Goal: Transaction & Acquisition: Book appointment/travel/reservation

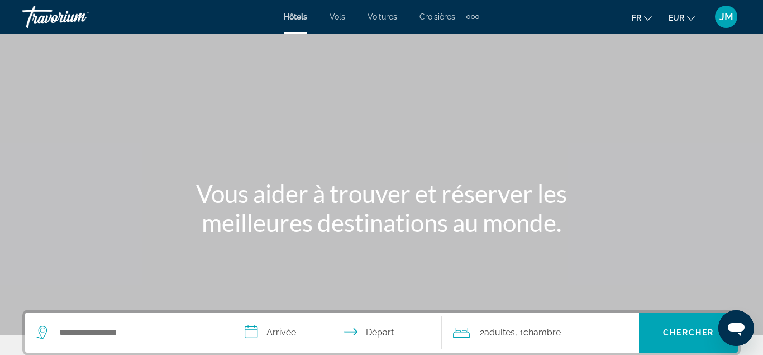
click at [469, 18] on div "Extra navigation items" at bounding box center [469, 17] width 4 height 4
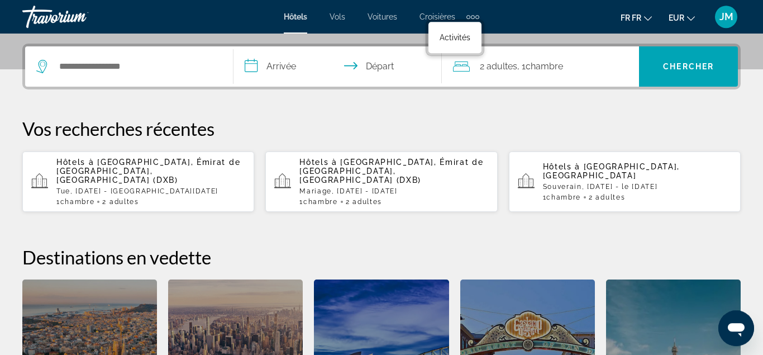
scroll to position [267, 0]
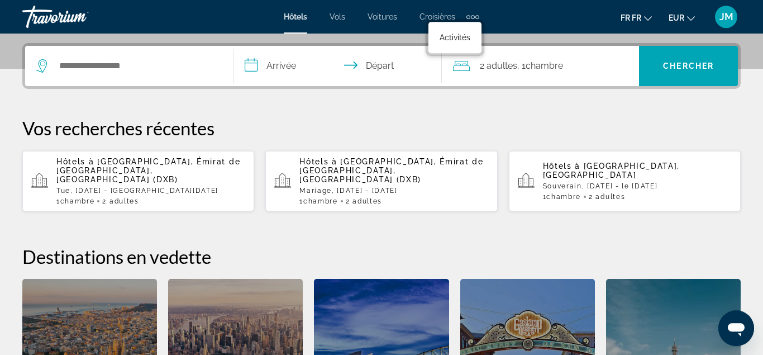
click at [146, 176] on div "Hôtels à [GEOGRAPHIC_DATA], Émirat de [GEOGRAPHIC_DATA], [GEOGRAPHIC_DATA] (DXB…" at bounding box center [150, 181] width 189 height 48
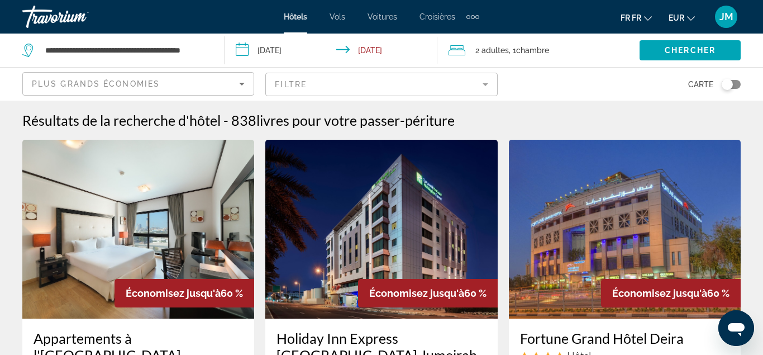
click at [313, 49] on input "**********" at bounding box center [334, 52] width 218 height 37
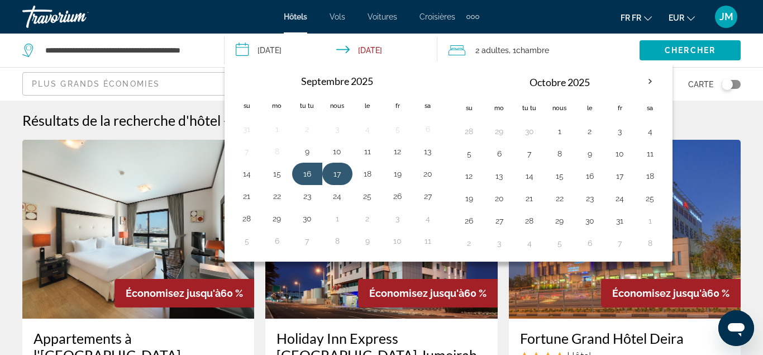
click at [334, 170] on button "17" at bounding box center [338, 174] width 18 height 16
click at [371, 174] on button "18" at bounding box center [368, 174] width 18 height 16
type input "**********"
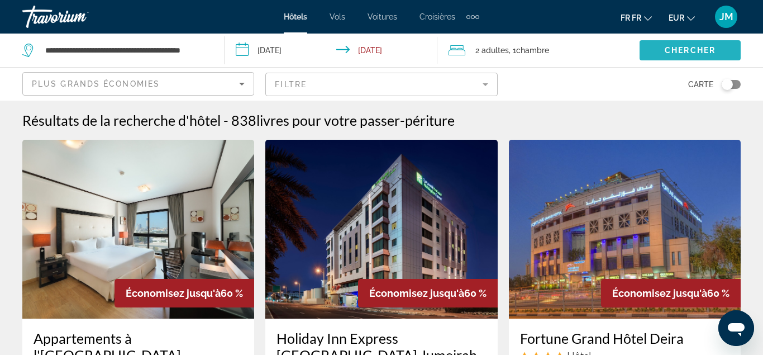
click at [653, 53] on span "Le widget de recherche" at bounding box center [690, 50] width 101 height 27
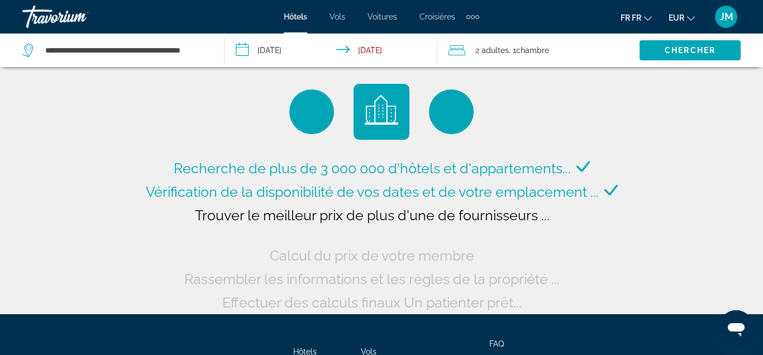
click at [472, 17] on div "Articles de navigation supplémentaires" at bounding box center [473, 17] width 4 height 4
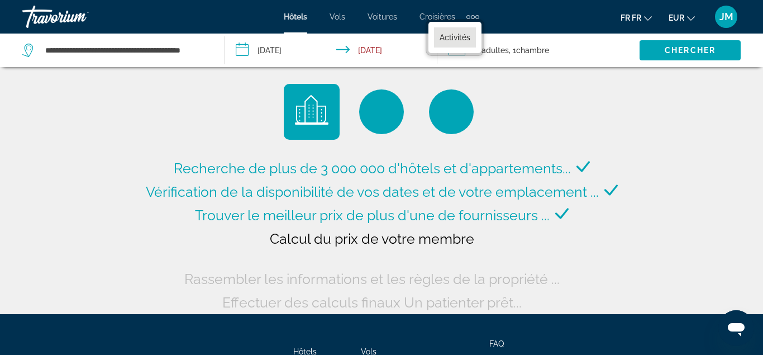
click at [469, 30] on link "Activités" at bounding box center [455, 37] width 42 height 20
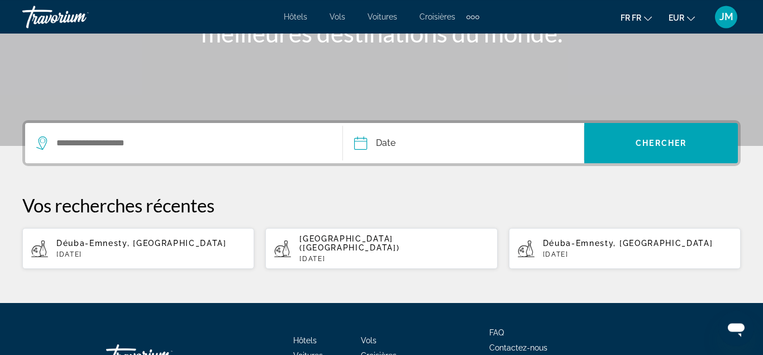
scroll to position [190, 0]
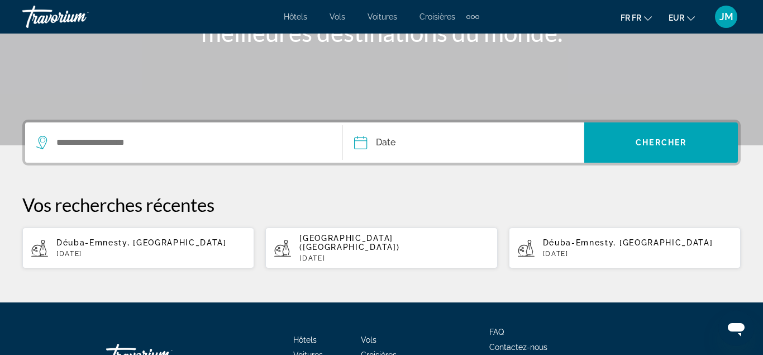
click at [234, 159] on div "Le widget de recherche" at bounding box center [183, 142] width 295 height 40
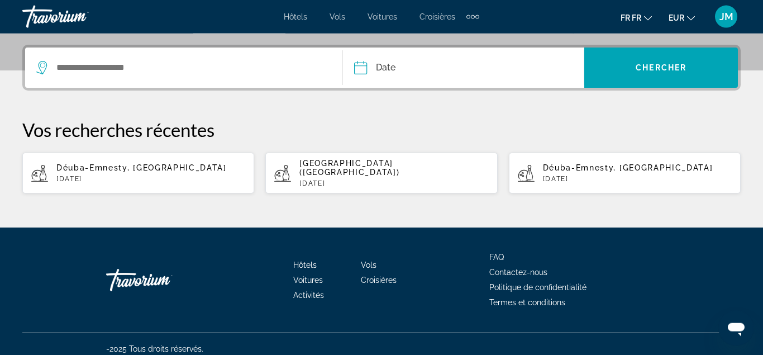
scroll to position [265, 0]
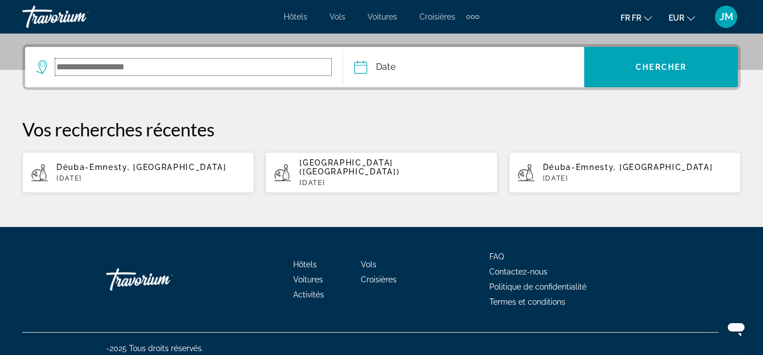
click at [227, 65] on input "Le widget de recherche" at bounding box center [193, 67] width 276 height 17
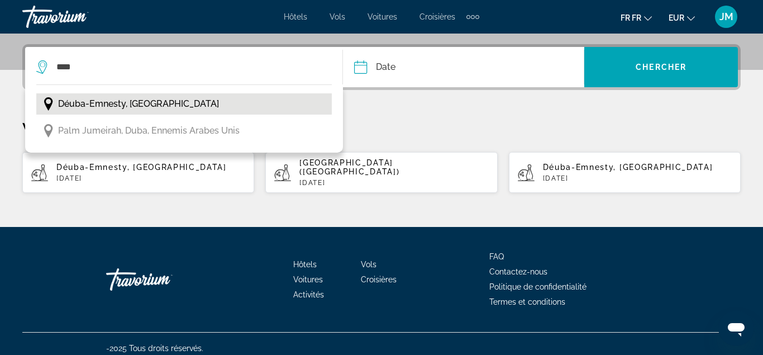
click at [169, 104] on span "Déuba-Emnesty, [GEOGRAPHIC_DATA]" at bounding box center [138, 104] width 161 height 16
type input "**********"
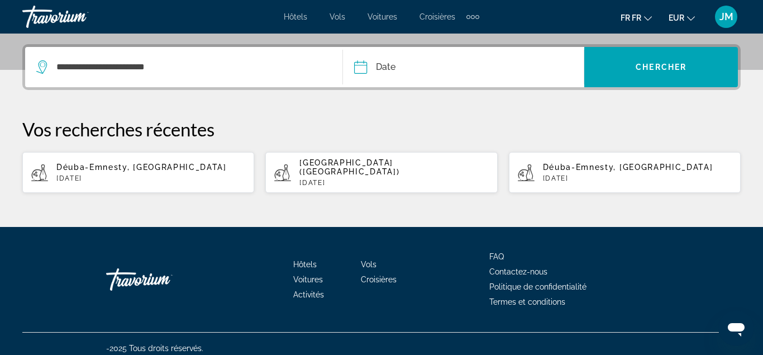
click at [417, 70] on input "Date" at bounding box center [412, 69] width 120 height 44
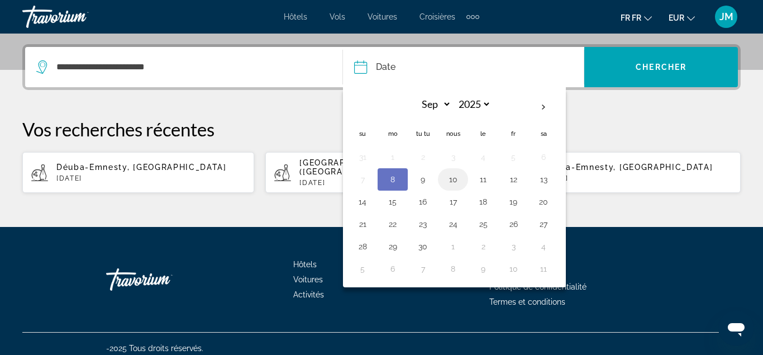
click at [458, 177] on button "10" at bounding box center [453, 180] width 18 height 16
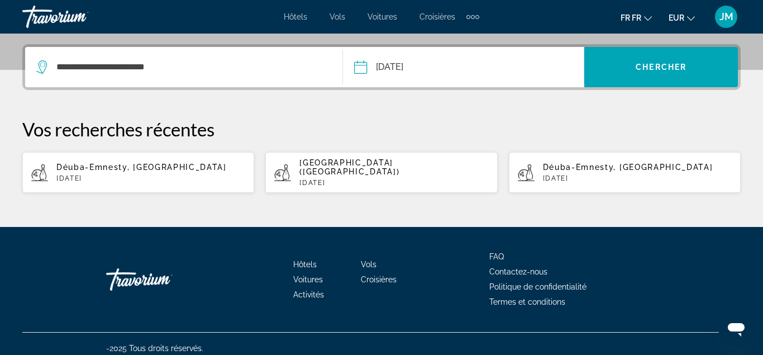
click at [453, 60] on input "**********" at bounding box center [412, 69] width 120 height 44
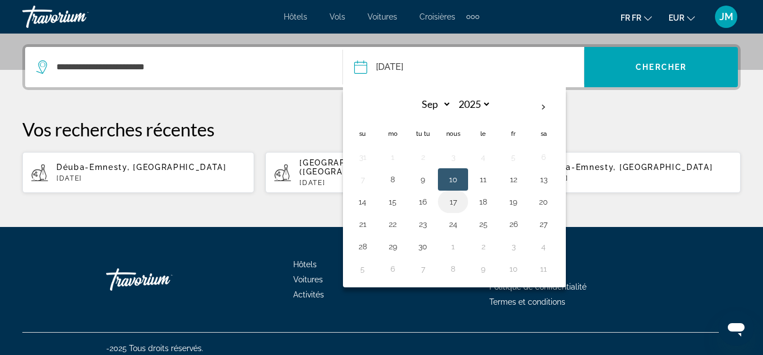
click at [452, 201] on button "17" at bounding box center [453, 202] width 18 height 16
type input "**********"
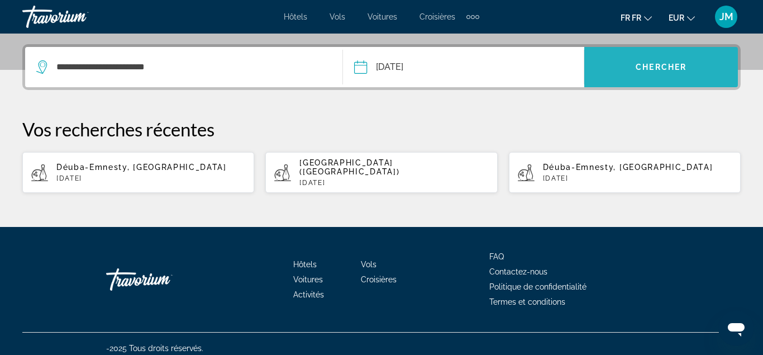
click at [633, 65] on span "Le widget de recherche" at bounding box center [662, 67] width 154 height 27
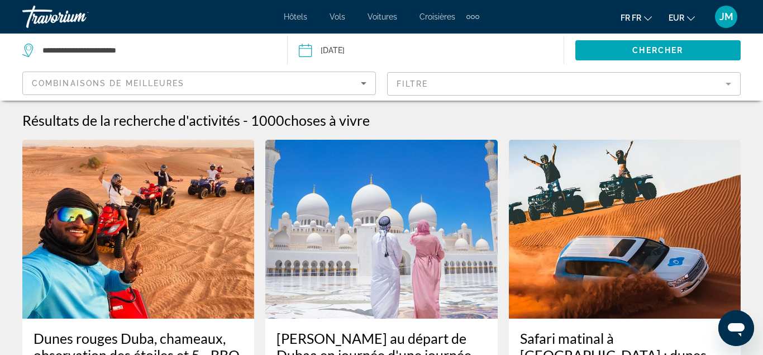
click at [445, 87] on mat-form-field "Filtre" at bounding box center [564, 83] width 354 height 23
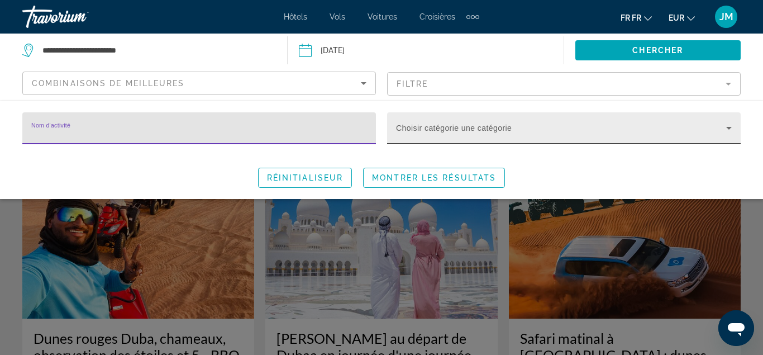
click at [422, 132] on span "Le widget de recherche" at bounding box center [561, 132] width 330 height 13
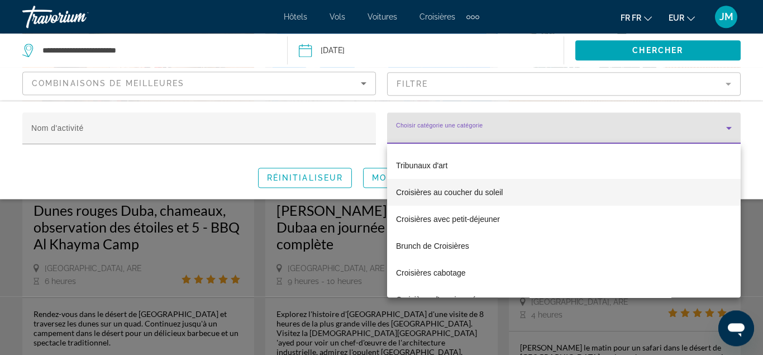
scroll to position [1365, 0]
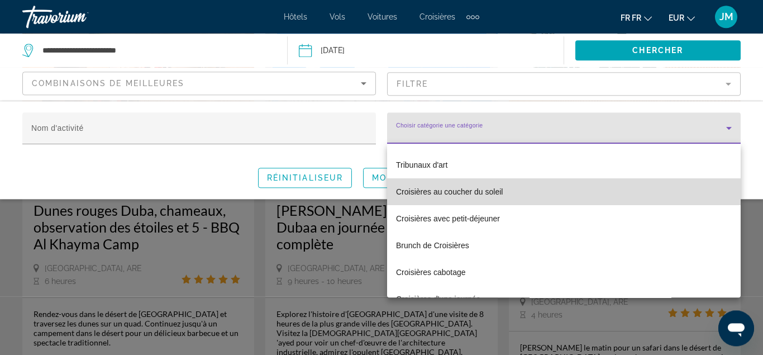
click at [458, 190] on span "Croisières au coucher du soleil" at bounding box center [449, 191] width 107 height 13
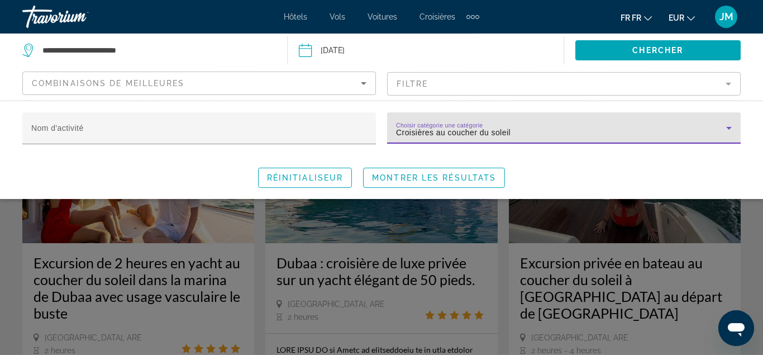
scroll to position [76, 0]
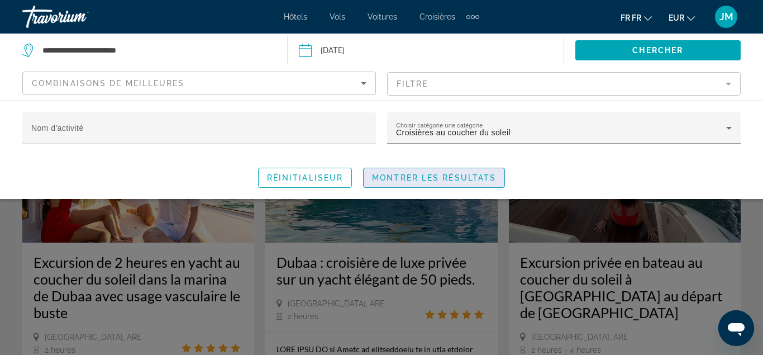
click at [404, 181] on span "Montrer les résultats" at bounding box center [434, 177] width 124 height 9
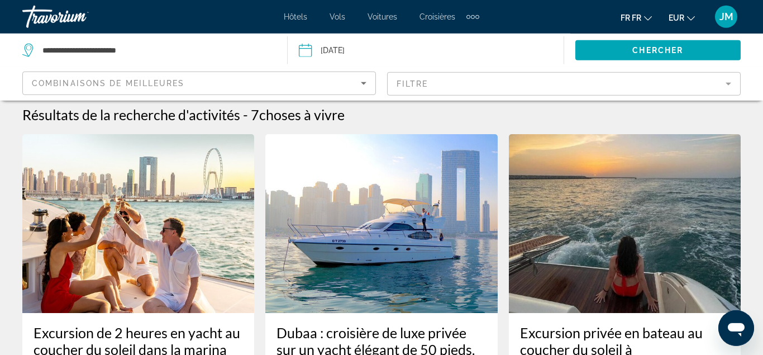
scroll to position [0, 0]
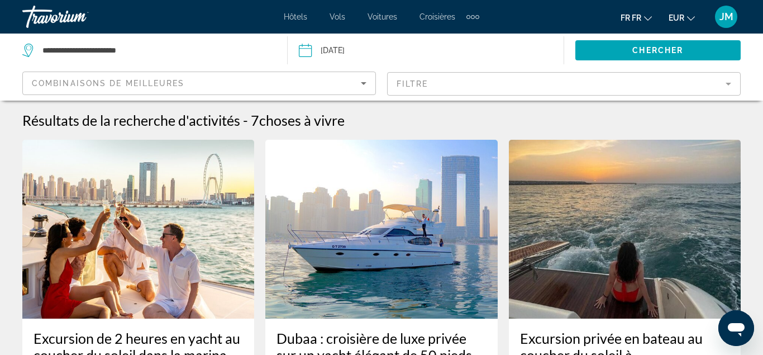
click at [454, 80] on mat-form-field "Filtre" at bounding box center [564, 83] width 354 height 23
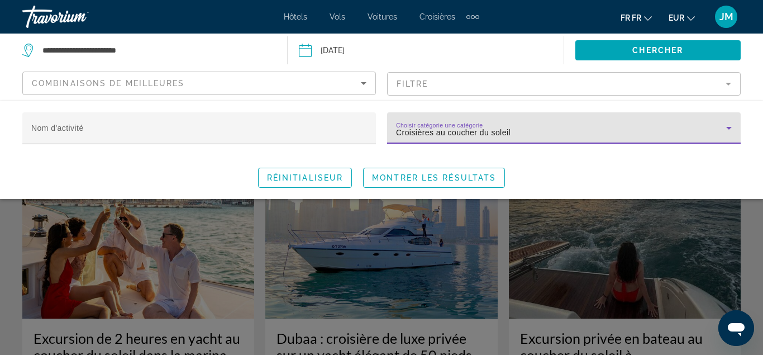
click at [729, 126] on icon "Le widget de recherche" at bounding box center [729, 127] width 13 height 13
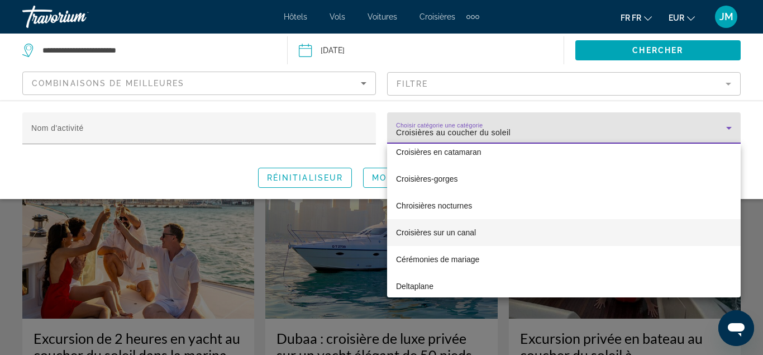
scroll to position [1592, 0]
click at [453, 234] on span "Croisières sur un canal" at bounding box center [436, 232] width 80 height 13
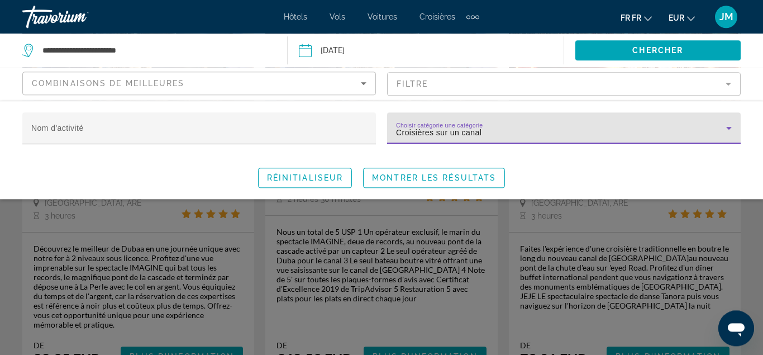
scroll to position [193, 0]
click at [675, 132] on div "Croisières sur un canal" at bounding box center [561, 132] width 330 height 13
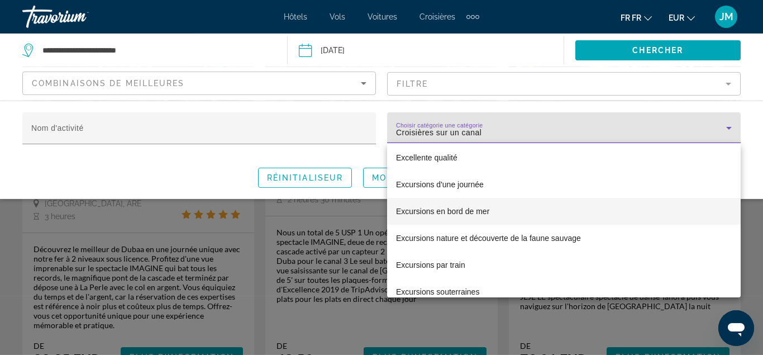
scroll to position [2016, 0]
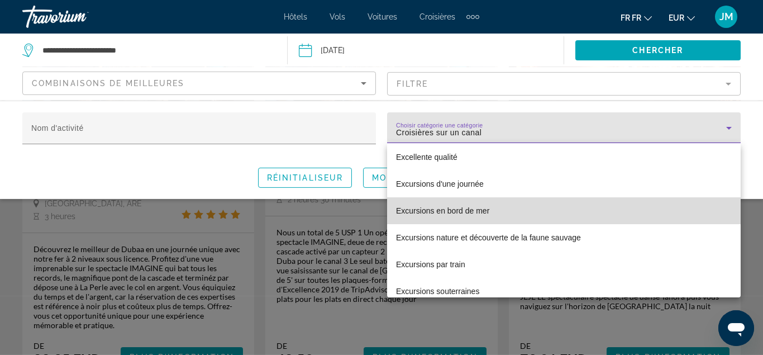
click at [476, 211] on span "Excursions en bord de mer" at bounding box center [442, 210] width 93 height 13
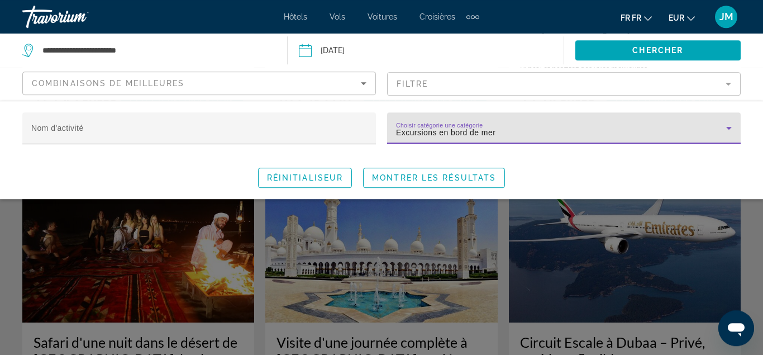
scroll to position [1561, 0]
click at [505, 129] on div "Excursions en bord de mer" at bounding box center [561, 132] width 330 height 13
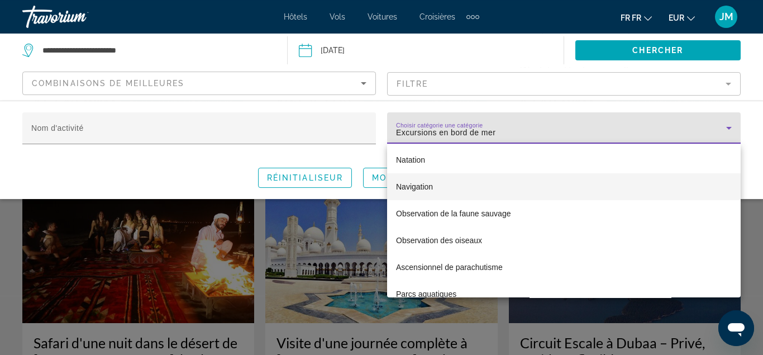
scroll to position [2898, 0]
click at [417, 184] on span "Navigation" at bounding box center [414, 187] width 37 height 13
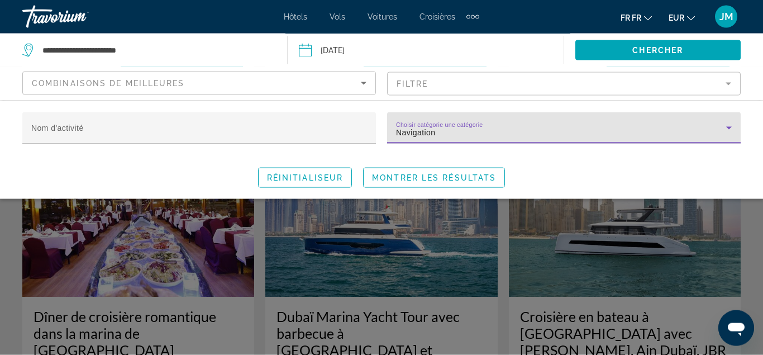
scroll to position [1633, 0]
click at [455, 181] on span "Montrer les résultats" at bounding box center [434, 177] width 124 height 9
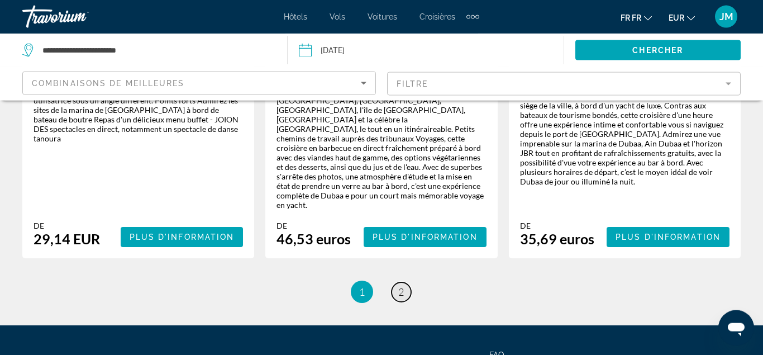
scroll to position [1955, 0]
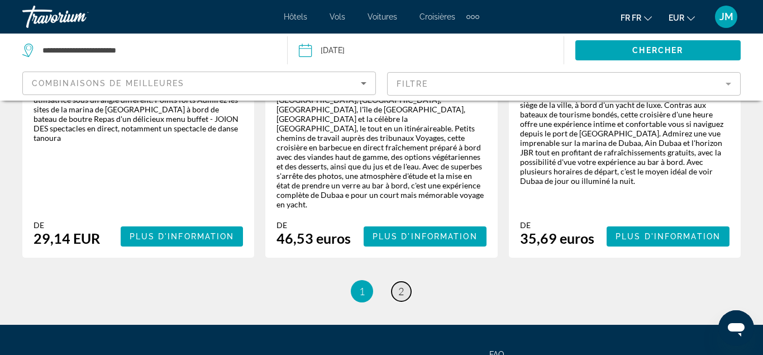
click at [403, 285] on span "2" at bounding box center [401, 291] width 6 height 12
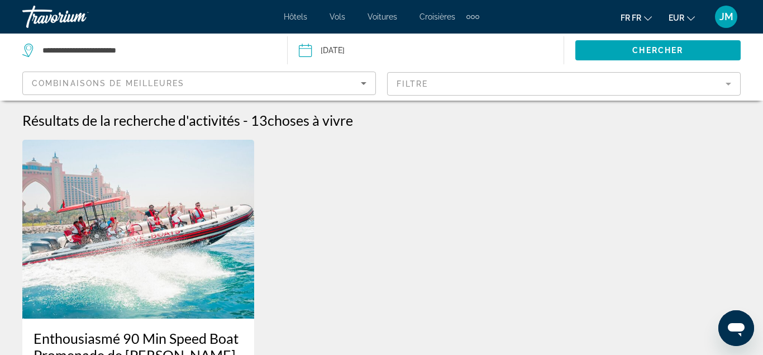
click at [729, 83] on mat-form-field "Filtre" at bounding box center [564, 83] width 354 height 23
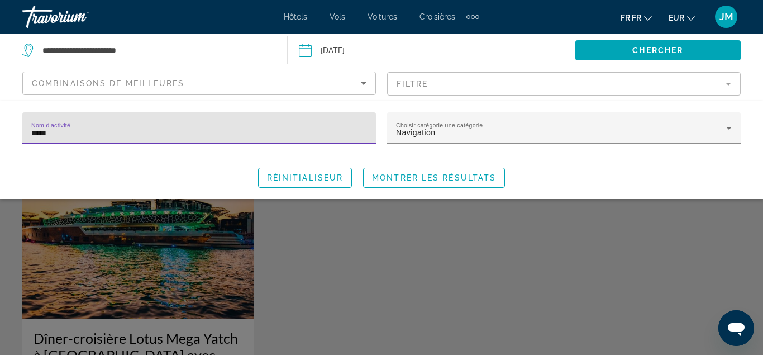
type input "*****"
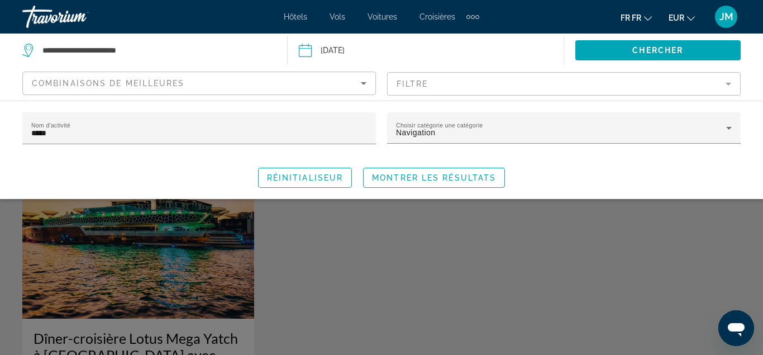
click at [551, 291] on div "Le widget de recherche" at bounding box center [381, 258] width 763 height 193
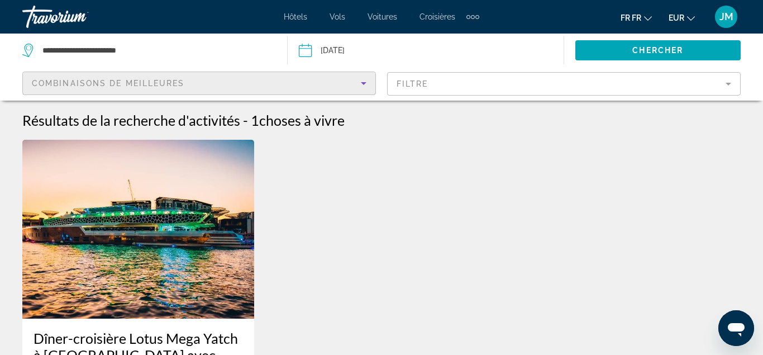
click at [369, 80] on icon "Trier par" at bounding box center [363, 83] width 13 height 13
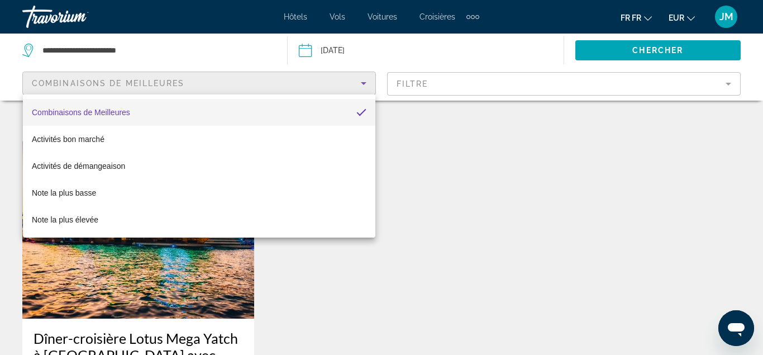
click at [360, 106] on mat-option "Combinaisons de Meilleures" at bounding box center [199, 112] width 353 height 27
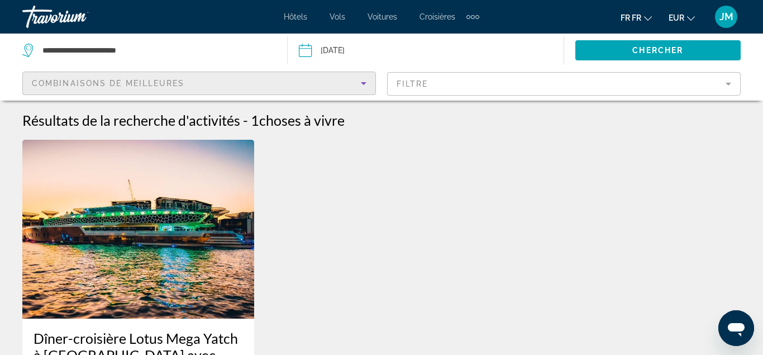
click at [486, 83] on mat-form-field "Filtre" at bounding box center [564, 83] width 354 height 23
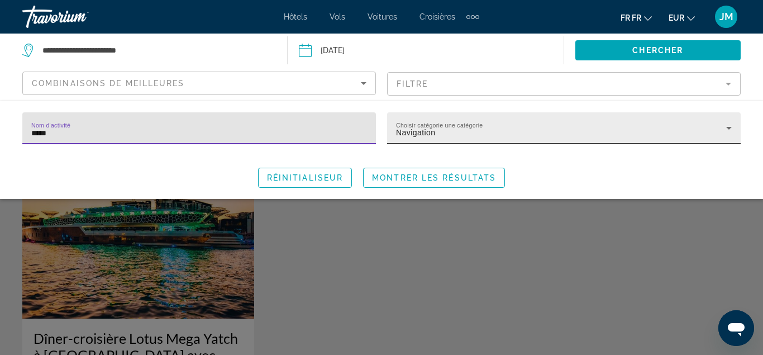
click at [561, 122] on div "Choisir catégorie une catégorie Navigation" at bounding box center [564, 127] width 336 height 31
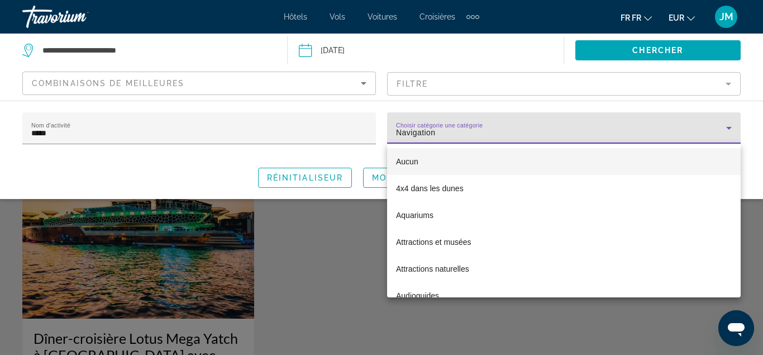
click at [582, 155] on mat-option "Aucun" at bounding box center [564, 161] width 354 height 27
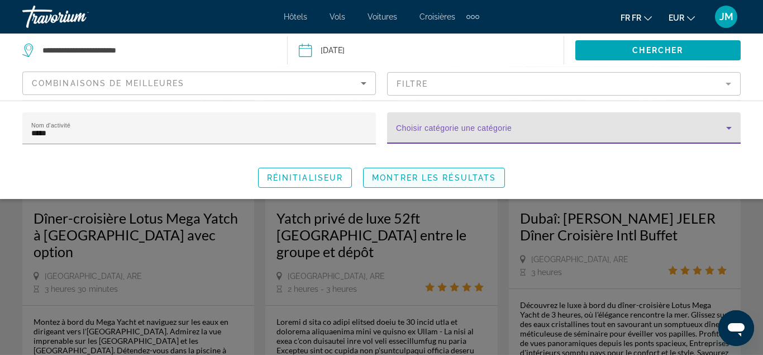
click at [473, 175] on span "Montrer les résultats" at bounding box center [434, 177] width 124 height 9
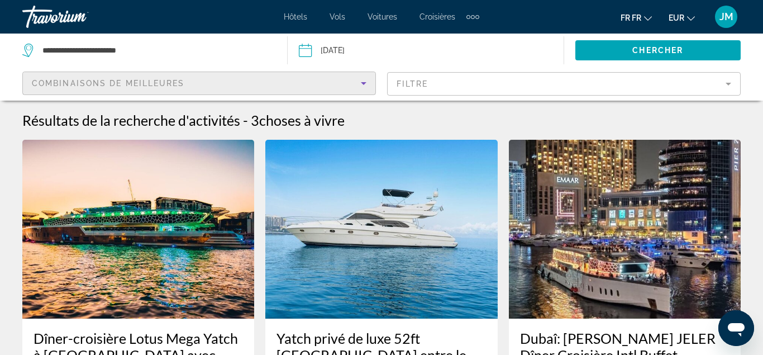
click at [354, 84] on div "Combinaisons de Meilleures" at bounding box center [196, 83] width 329 height 13
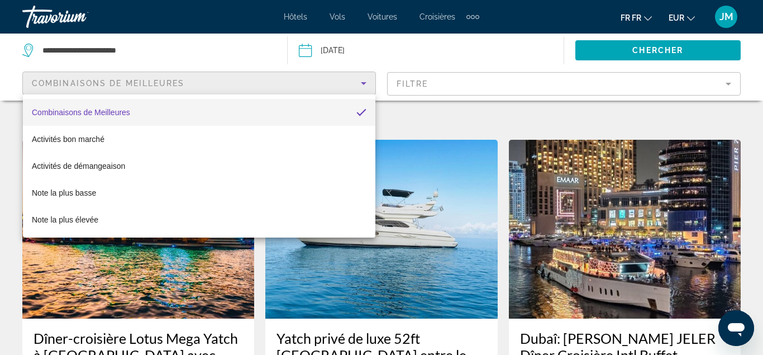
click at [354, 84] on div at bounding box center [381, 177] width 763 height 355
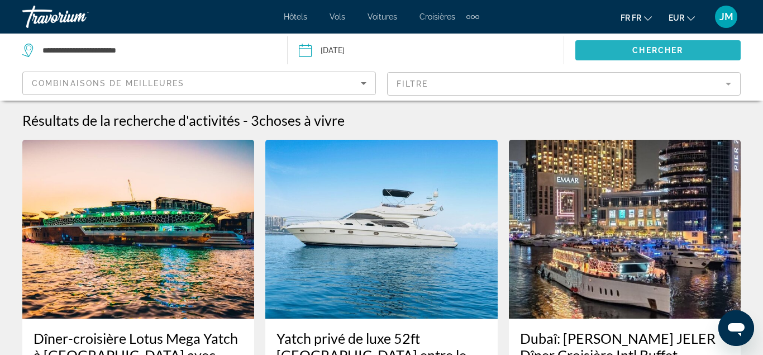
click at [582, 54] on span "Le widget de recherche" at bounding box center [659, 50] width 166 height 27
click at [620, 53] on span "Le widget de recherche" at bounding box center [659, 50] width 166 height 27
click at [625, 48] on span "Le widget de recherche" at bounding box center [659, 50] width 166 height 27
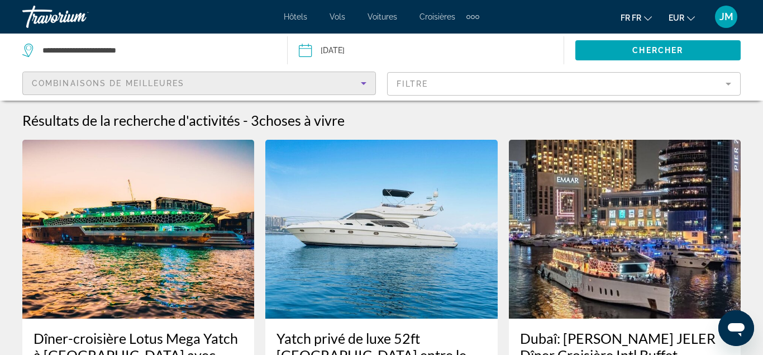
click at [358, 89] on icon "Trier par" at bounding box center [363, 83] width 13 height 13
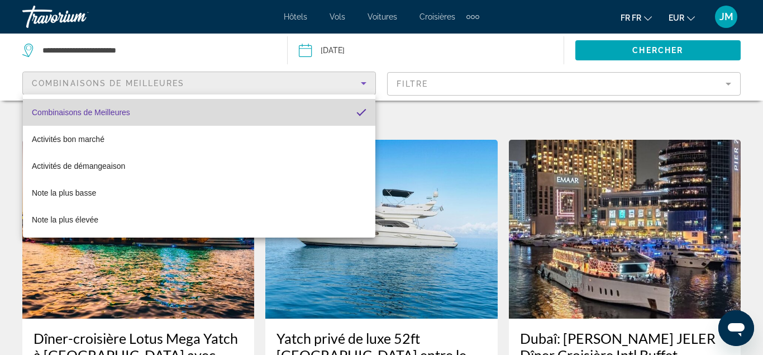
click at [355, 112] on mat-option "Combinaisons de Meilleures" at bounding box center [199, 112] width 353 height 27
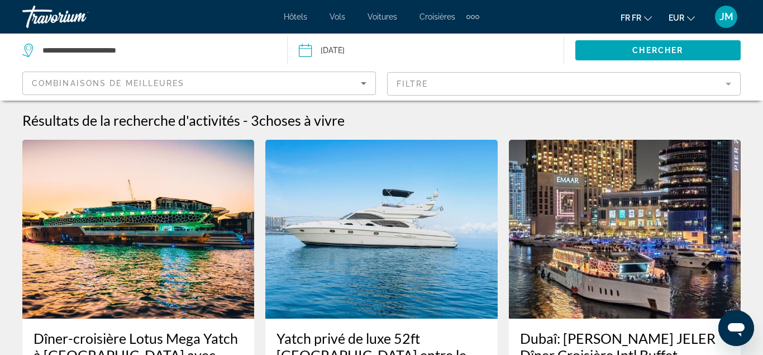
click at [339, 92] on div "Combinaisons de Meilleures" at bounding box center [199, 87] width 335 height 31
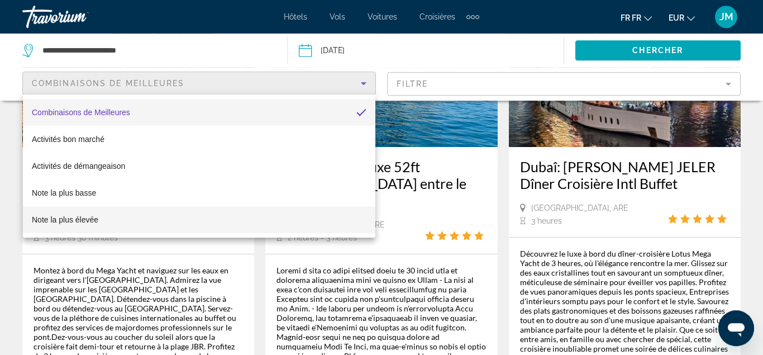
scroll to position [171, 0]
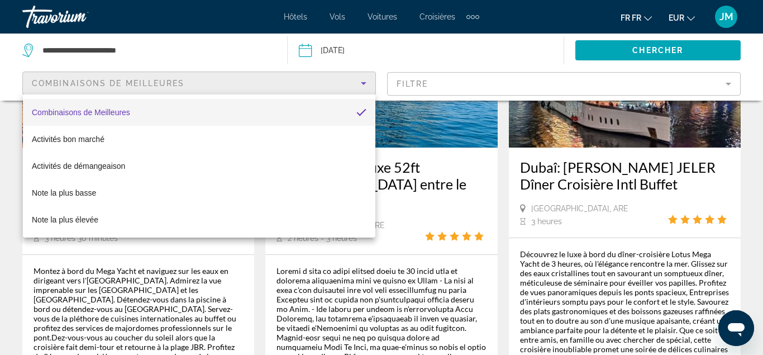
click at [183, 78] on div at bounding box center [381, 177] width 763 height 355
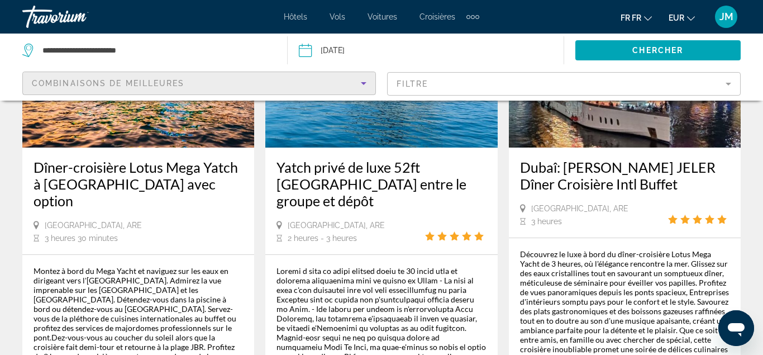
click at [181, 84] on span "Combinaisons de Meilleures" at bounding box center [108, 83] width 153 height 9
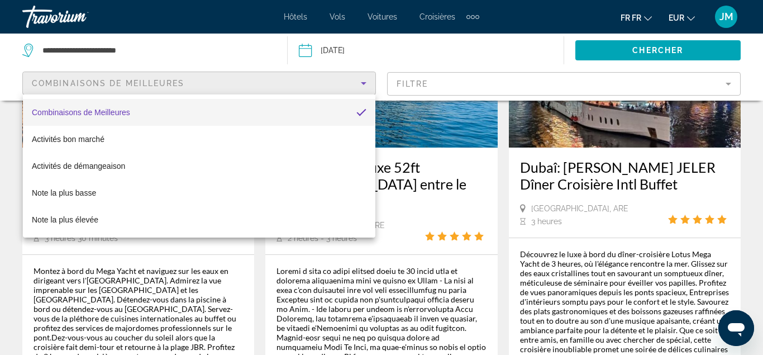
drag, startPoint x: 181, startPoint y: 84, endPoint x: 193, endPoint y: 84, distance: 12.3
click at [182, 84] on div at bounding box center [381, 177] width 763 height 355
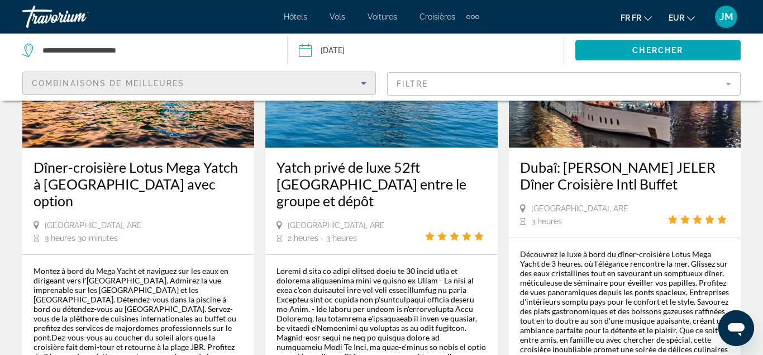
click at [360, 81] on icon "Trier par" at bounding box center [363, 83] width 13 height 13
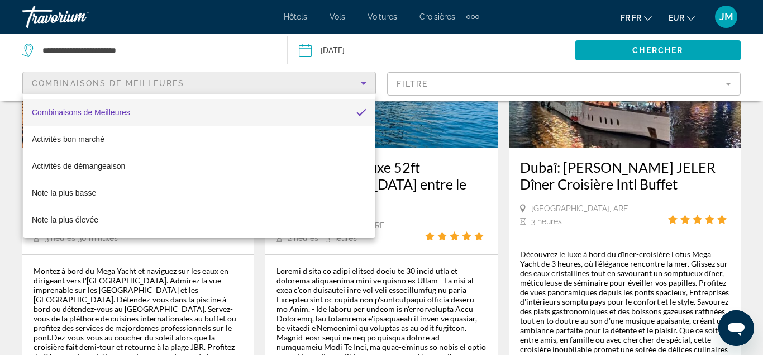
click at [317, 89] on div at bounding box center [381, 177] width 763 height 355
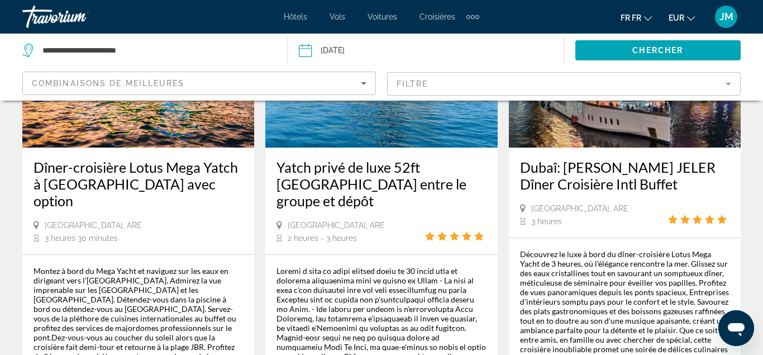
click at [512, 78] on mat-form-field "Filtre" at bounding box center [564, 83] width 354 height 23
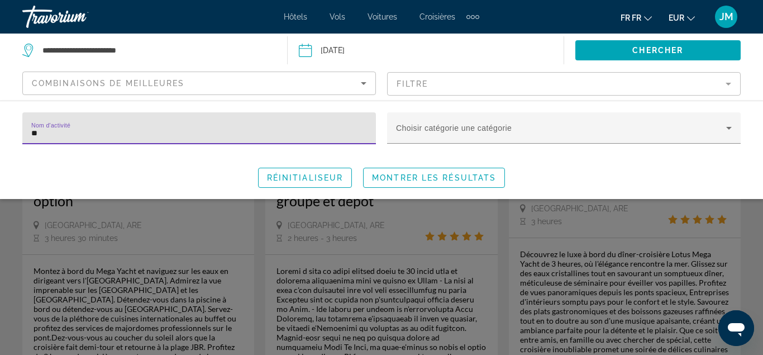
type input "*"
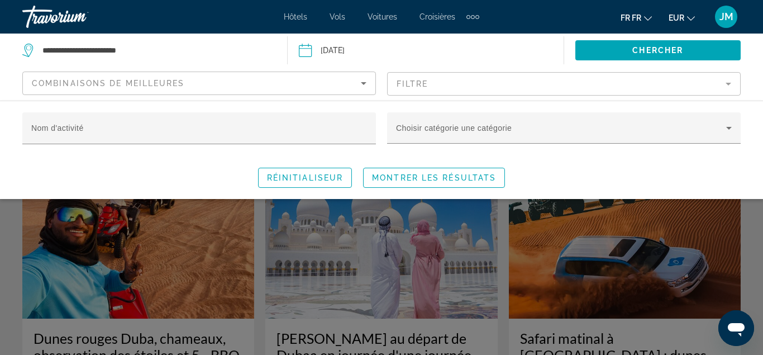
click at [201, 163] on div "Nom d'activité Choisir catégorie une catégorie Réinitialiseur Montrer les résul…" at bounding box center [381, 149] width 763 height 75
click at [441, 174] on span "Montrer les résultats" at bounding box center [434, 177] width 124 height 9
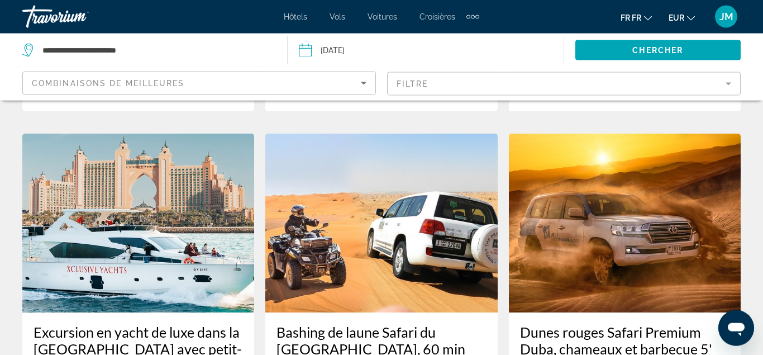
scroll to position [475, 0]
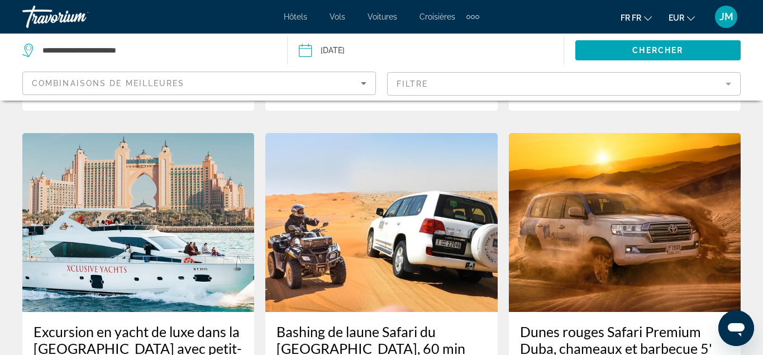
click at [173, 323] on h3 "Excursion en yacht de luxe dans la [GEOGRAPHIC_DATA] avec petit-déjeuner ou bar…" at bounding box center [139, 348] width 210 height 50
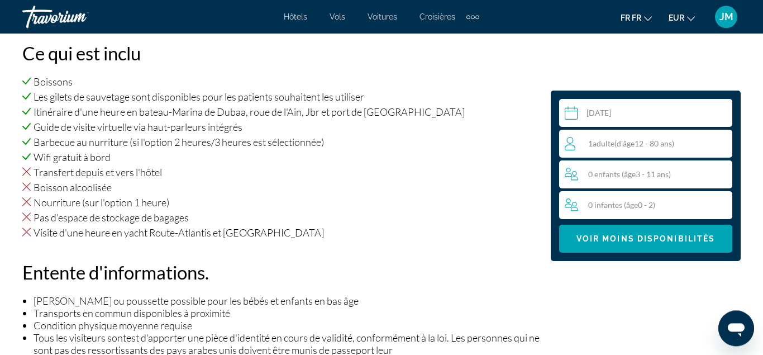
scroll to position [1198, 0]
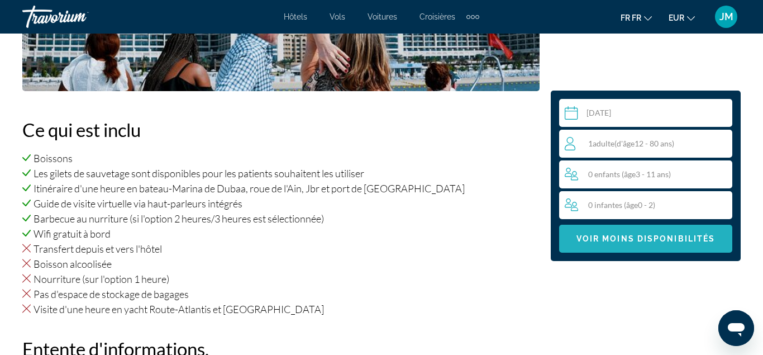
click at [610, 240] on span "Voir moins disponibilités" at bounding box center [646, 238] width 139 height 9
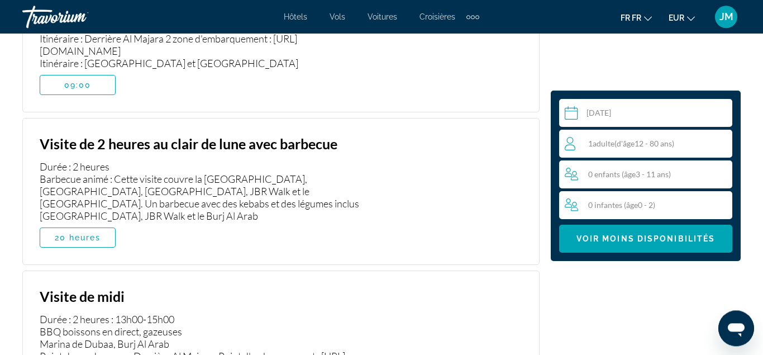
scroll to position [3380, 0]
click at [92, 225] on span "Principaux contenus" at bounding box center [77, 238] width 75 height 27
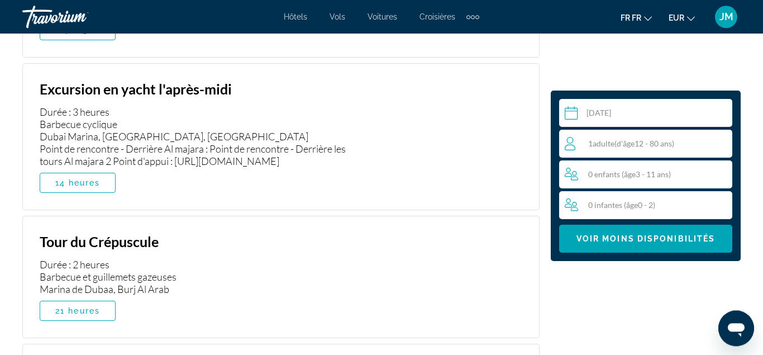
scroll to position [2780, 0]
click at [85, 307] on span "21 heures" at bounding box center [77, 311] width 45 height 9
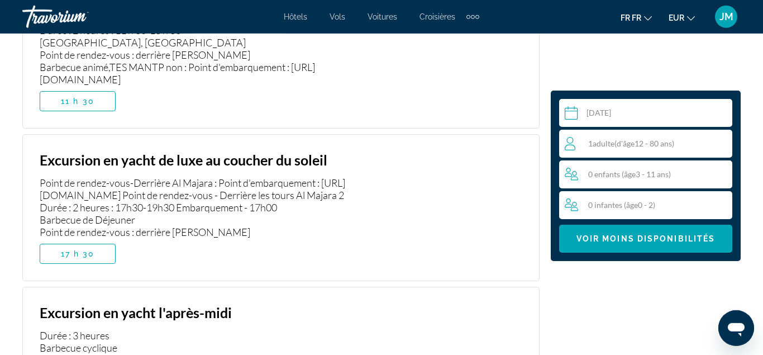
scroll to position [2552, 0]
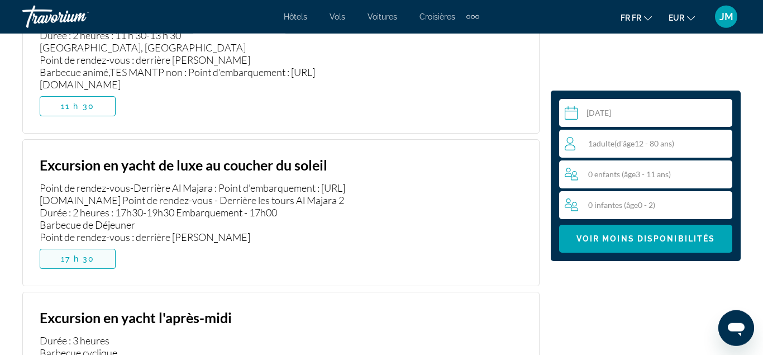
click at [106, 245] on span "Principaux contenus" at bounding box center [77, 258] width 75 height 27
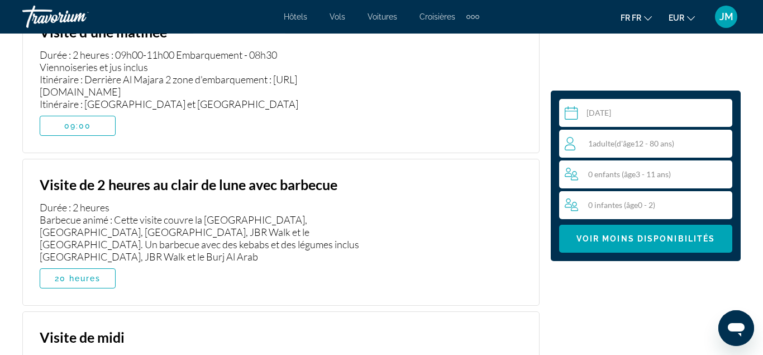
scroll to position [3372, 0]
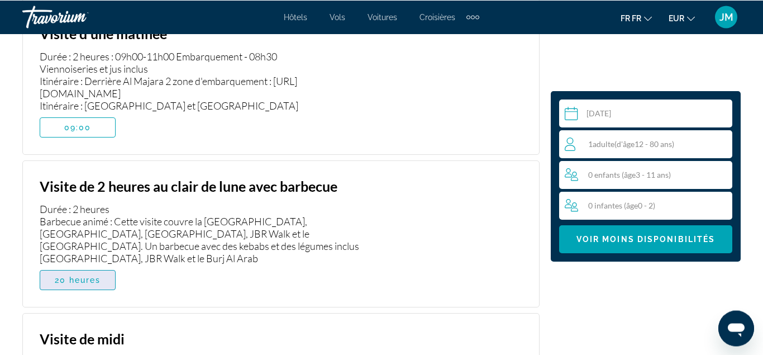
click at [84, 276] on span "20 heures" at bounding box center [78, 280] width 46 height 9
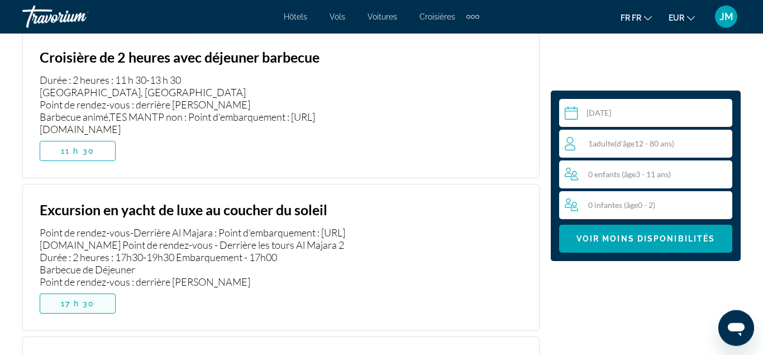
scroll to position [2528, 0]
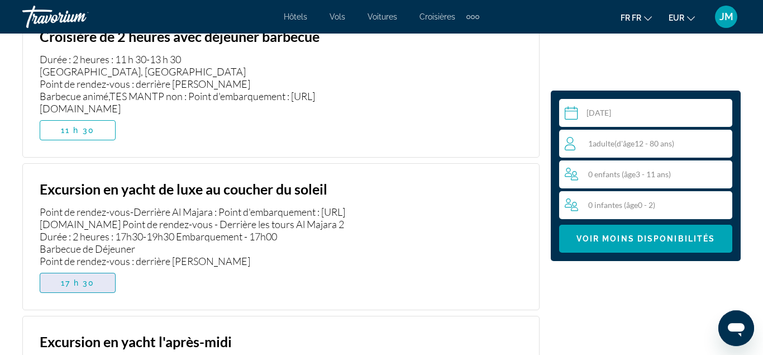
click at [96, 269] on span "Principaux contenus" at bounding box center [77, 282] width 75 height 27
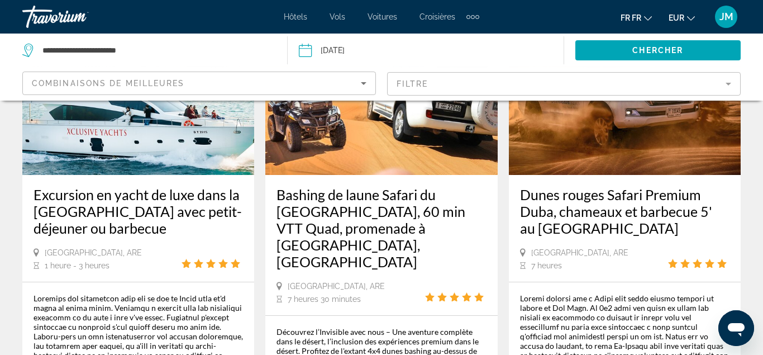
scroll to position [613, 0]
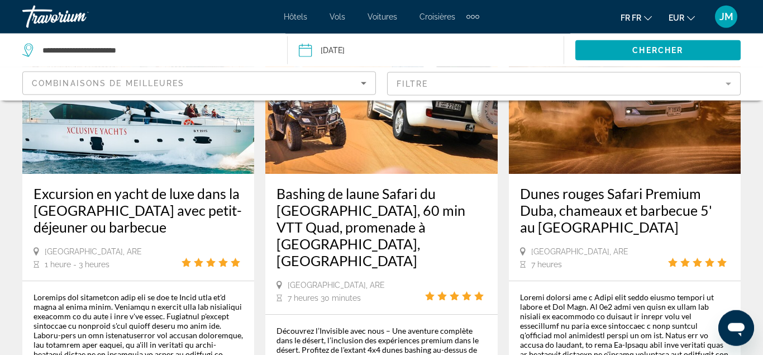
click at [173, 134] on img "Principaux contenus" at bounding box center [138, 84] width 232 height 179
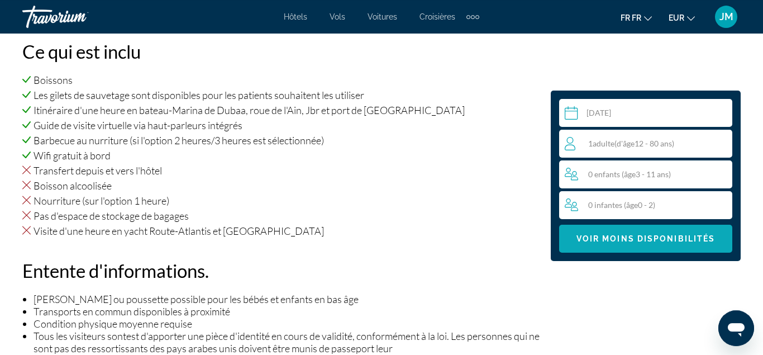
click at [610, 239] on span "Voir moins disponibilités" at bounding box center [646, 238] width 139 height 9
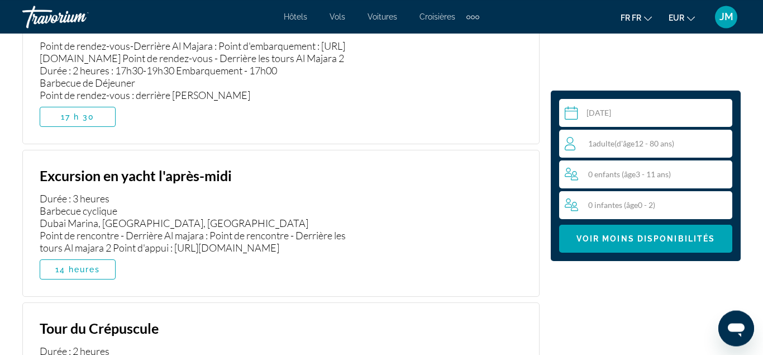
scroll to position [2699, 0]
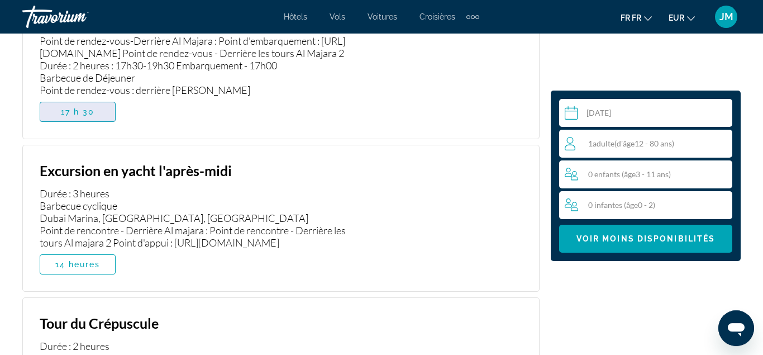
click at [107, 98] on span "Principaux contenus" at bounding box center [77, 111] width 75 height 27
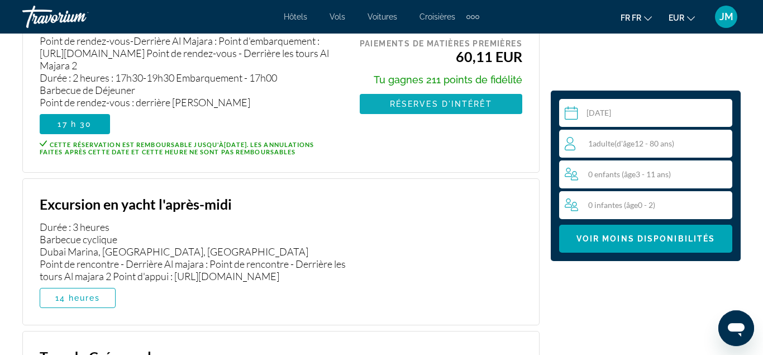
click at [482, 91] on span "Principaux contenus" at bounding box center [441, 104] width 163 height 27
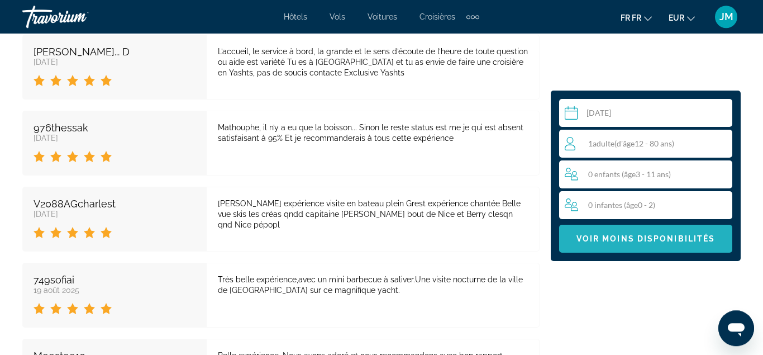
click at [626, 240] on span "Voir moins disponibilités" at bounding box center [646, 238] width 139 height 9
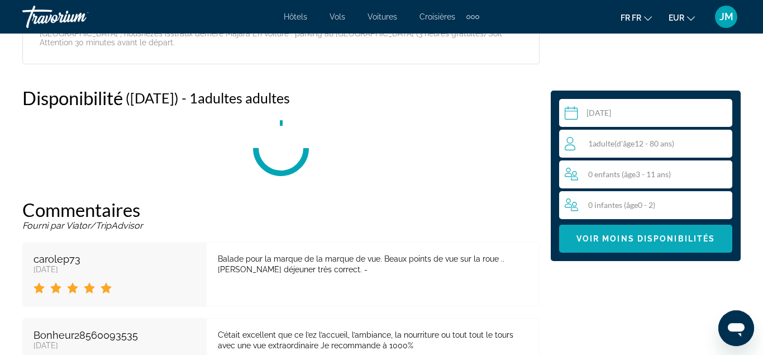
scroll to position [2417, 0]
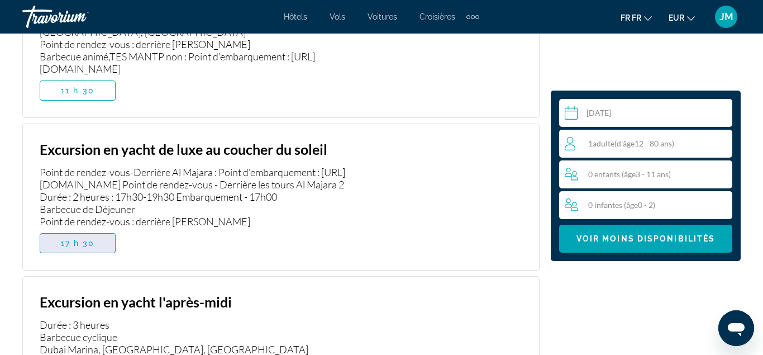
click at [86, 239] on span "17 h 30" at bounding box center [78, 243] width 34 height 9
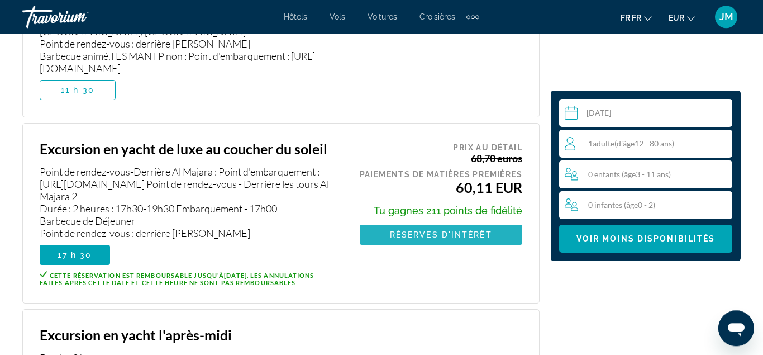
click at [434, 230] on span "Réserves d'intérêt" at bounding box center [441, 234] width 102 height 9
